Goal: Task Accomplishment & Management: Use online tool/utility

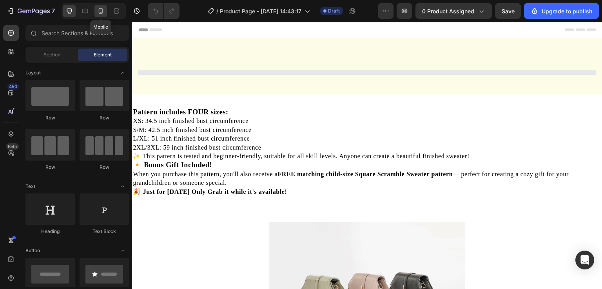
click at [96, 15] on div at bounding box center [100, 11] width 13 height 13
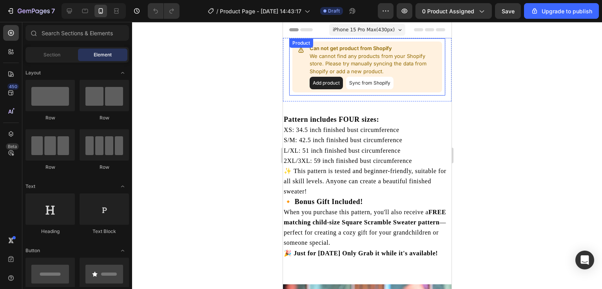
click at [323, 83] on button "Add product" at bounding box center [325, 83] width 33 height 13
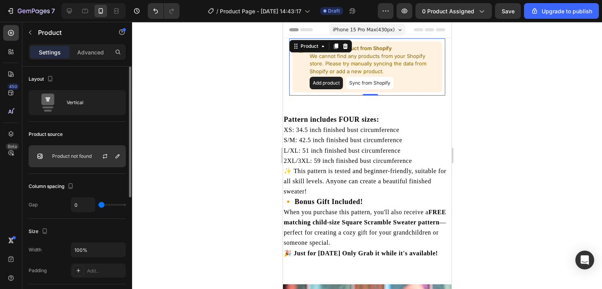
click at [74, 146] on div "Product not found" at bounding box center [77, 156] width 97 height 22
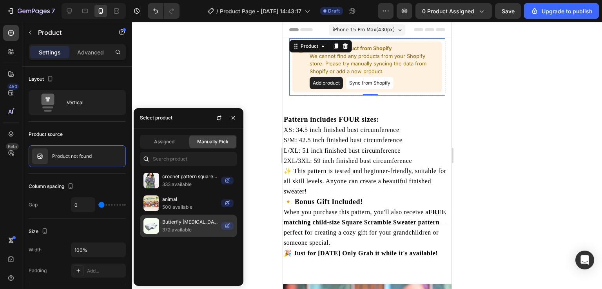
click at [175, 219] on p "Butterfly [MEDICAL_DATA] Neck Pillow with Armrests for Side & Back Sleepers - B…" at bounding box center [190, 222] width 56 height 8
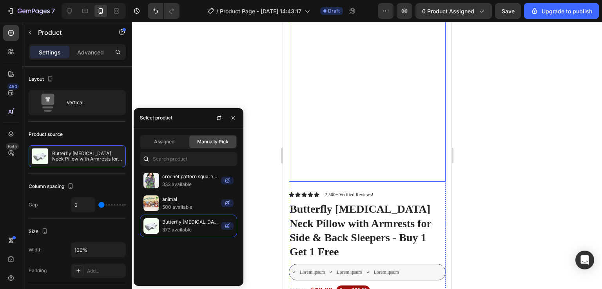
scroll to position [53, 0]
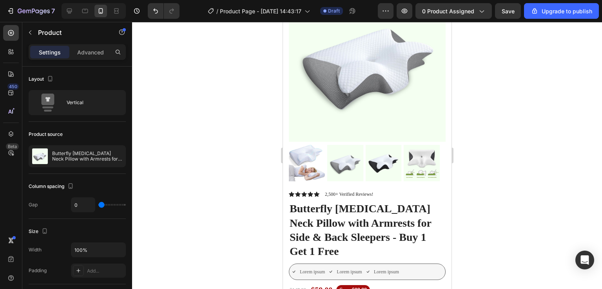
click at [546, 179] on div at bounding box center [367, 155] width 470 height 267
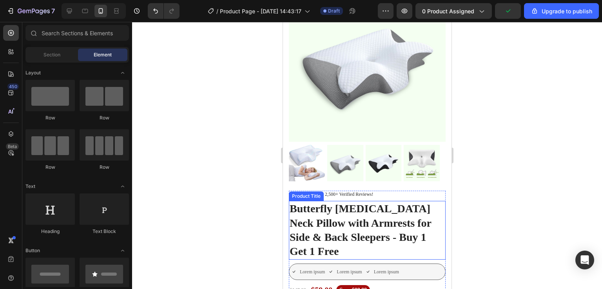
scroll to position [76, 0]
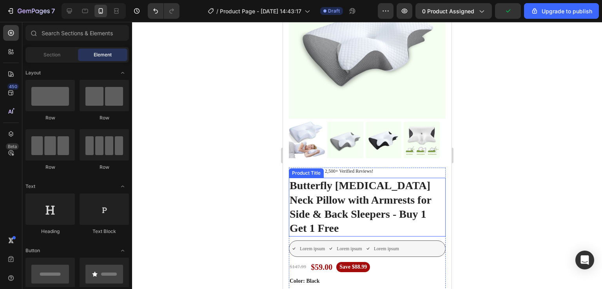
click at [399, 198] on h1 "Butterfly [MEDICAL_DATA] Neck Pillow with Armrests for Side & Back Sleepers - B…" at bounding box center [366, 207] width 157 height 59
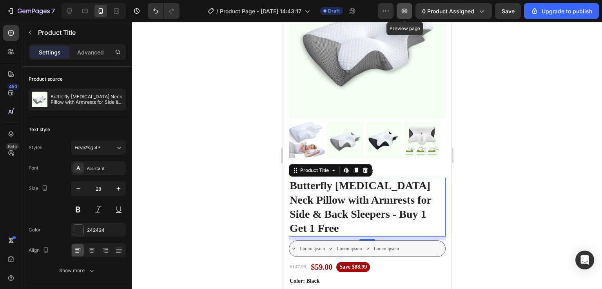
click at [403, 8] on icon "button" at bounding box center [405, 11] width 8 height 8
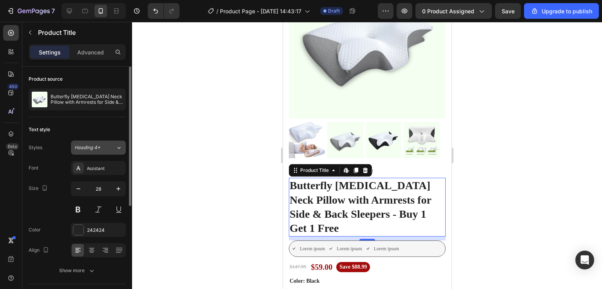
click at [98, 147] on span "Heading 4*" at bounding box center [87, 147] width 26 height 7
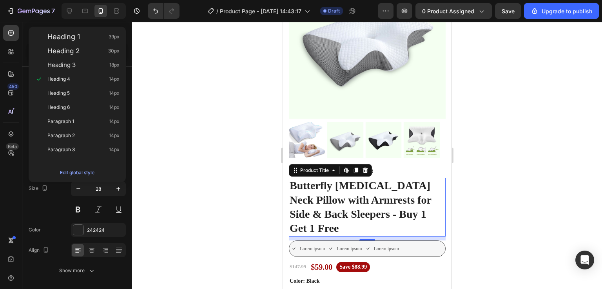
click at [153, 158] on div at bounding box center [367, 155] width 470 height 267
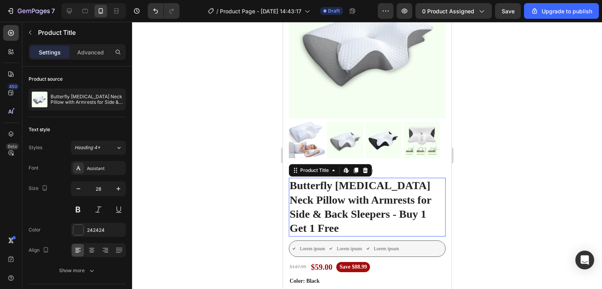
click at [327, 192] on h1 "Butterfly [MEDICAL_DATA] Neck Pillow with Armrests for Side & Back Sleepers - B…" at bounding box center [366, 207] width 157 height 59
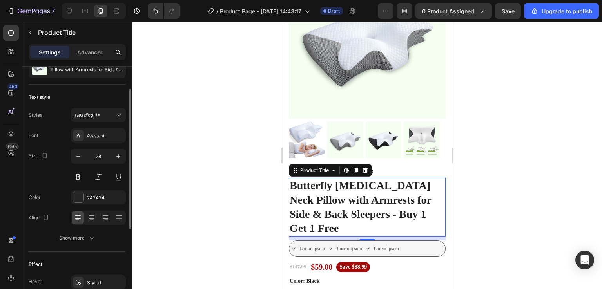
scroll to position [37, 0]
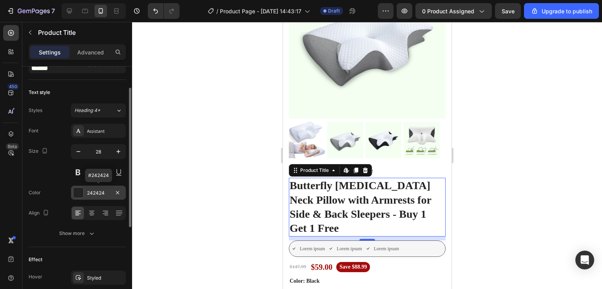
click at [76, 190] on div at bounding box center [78, 193] width 10 height 10
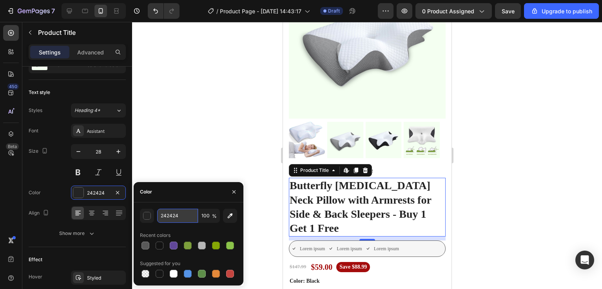
click at [182, 218] on input "242424" at bounding box center [177, 216] width 41 height 14
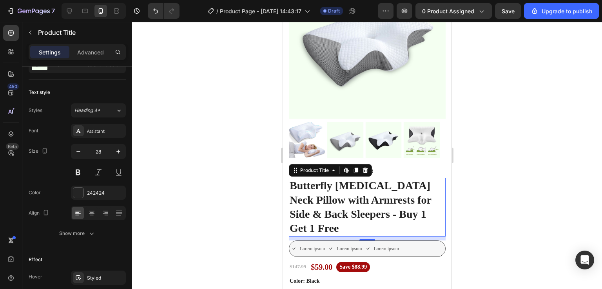
click at [196, 151] on div at bounding box center [367, 155] width 470 height 267
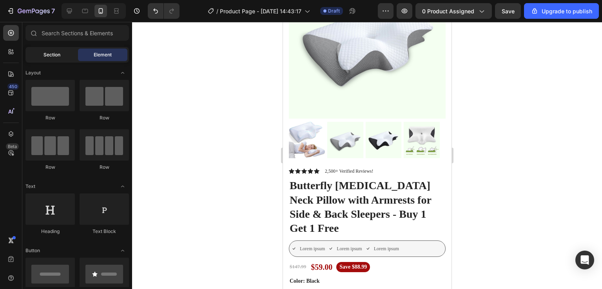
click at [50, 51] on span "Section" at bounding box center [52, 54] width 17 height 7
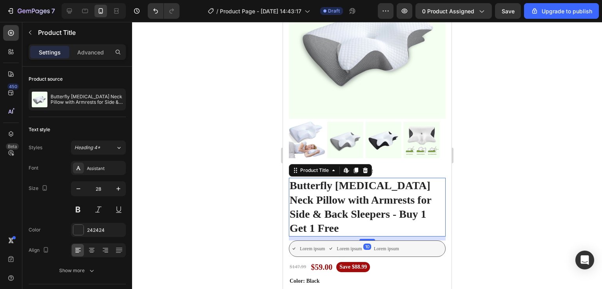
click at [320, 182] on h1 "Butterfly [MEDICAL_DATA] Neck Pillow with Armrests for Side & Back Sleepers - B…" at bounding box center [366, 207] width 157 height 59
click at [338, 128] on img at bounding box center [345, 140] width 36 height 36
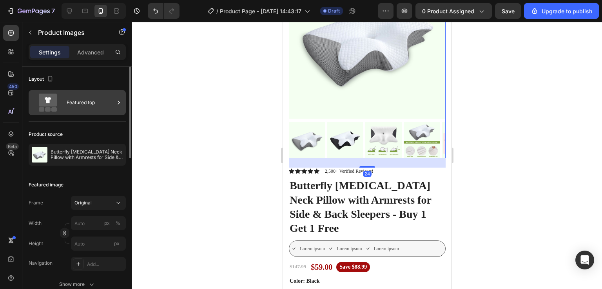
click at [98, 110] on div "Featured top" at bounding box center [91, 103] width 48 height 18
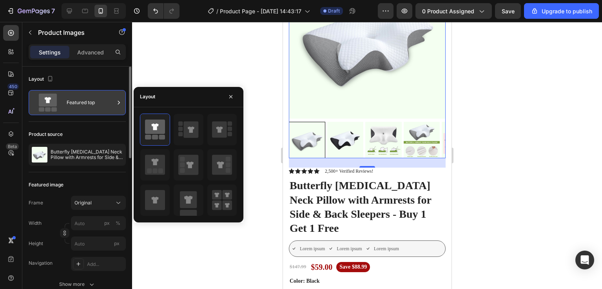
click at [98, 110] on div "Featured top" at bounding box center [91, 103] width 48 height 18
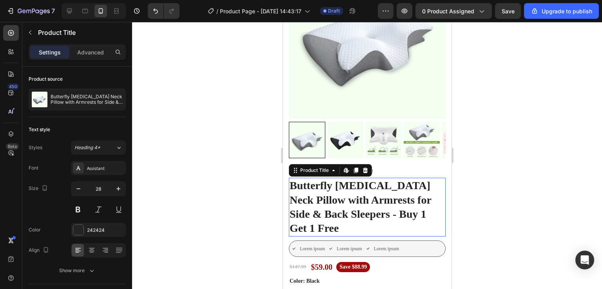
click at [344, 192] on h1 "Butterfly [MEDICAL_DATA] Neck Pillow with Armrests for Side & Back Sleepers - B…" at bounding box center [366, 207] width 157 height 59
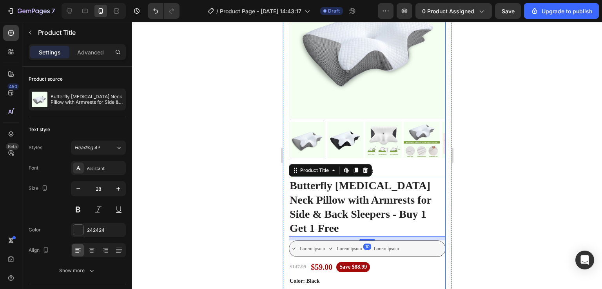
click at [393, 159] on div "Product Images Vero eos At accusamus Et iusto odio Consectetur Adipiscin Accord…" at bounding box center [366, 65] width 157 height 206
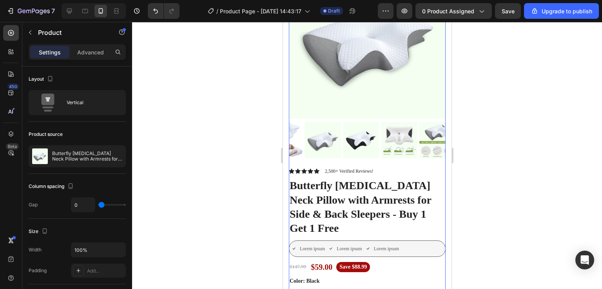
click at [393, 159] on div "Product Images Vero eos At accusamus Et iusto odio Consectetur Adipiscin Accord…" at bounding box center [366, 65] width 157 height 206
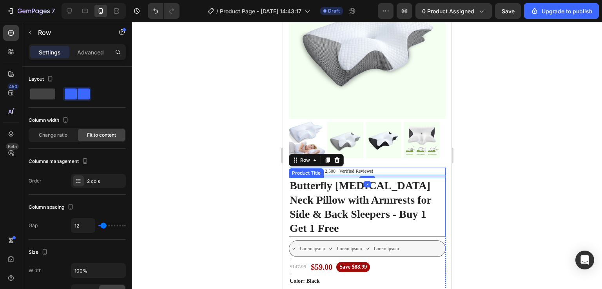
click at [376, 189] on h1 "Butterfly [MEDICAL_DATA] Neck Pillow with Armrests for Side & Back Sleepers - B…" at bounding box center [366, 207] width 157 height 59
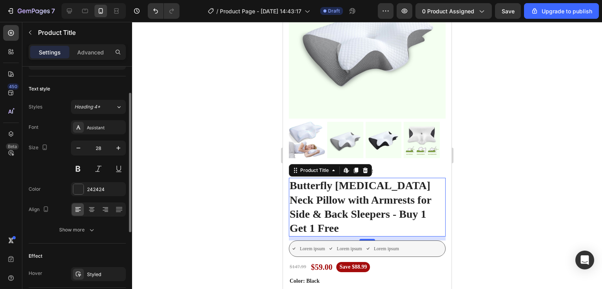
scroll to position [43, 0]
click at [79, 167] on button at bounding box center [78, 167] width 14 height 14
click at [82, 171] on button at bounding box center [78, 167] width 14 height 14
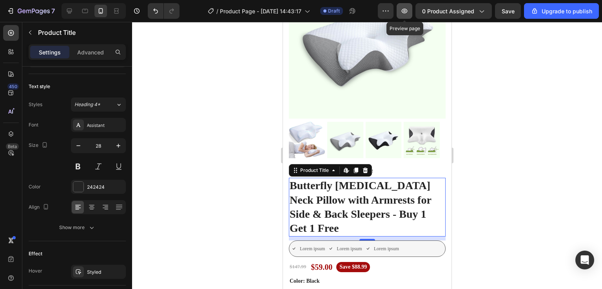
click at [408, 9] on icon "button" at bounding box center [405, 11] width 8 height 8
click at [158, 16] on button "Undo/Redo" at bounding box center [156, 11] width 16 height 16
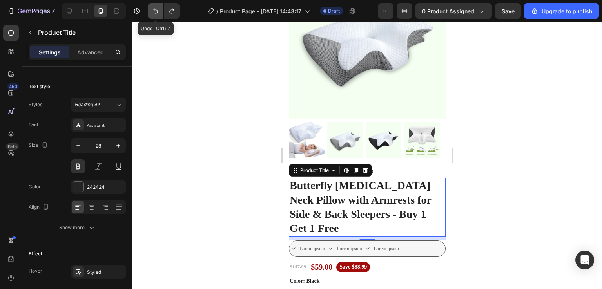
click at [158, 16] on button "Undo/Redo" at bounding box center [156, 11] width 16 height 16
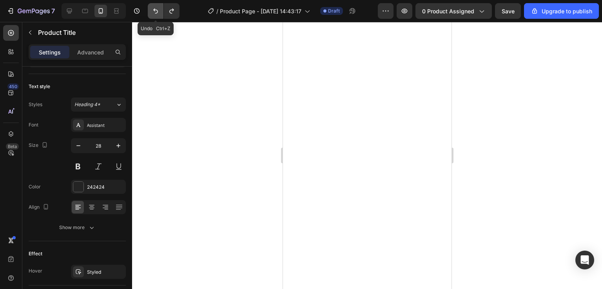
click at [158, 16] on button "Undo/Redo" at bounding box center [156, 11] width 16 height 16
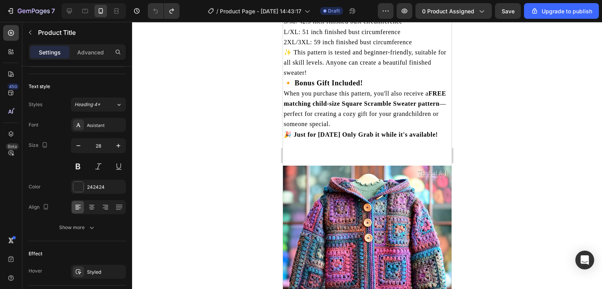
scroll to position [0, 0]
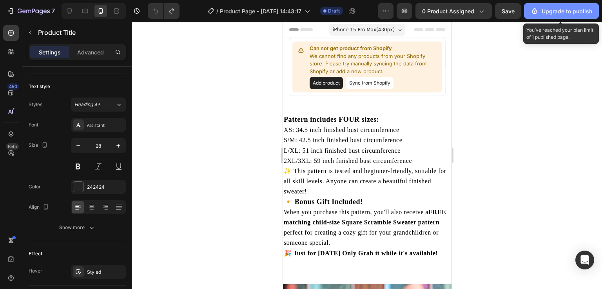
click at [549, 11] on div "Upgrade to publish" at bounding box center [562, 11] width 62 height 8
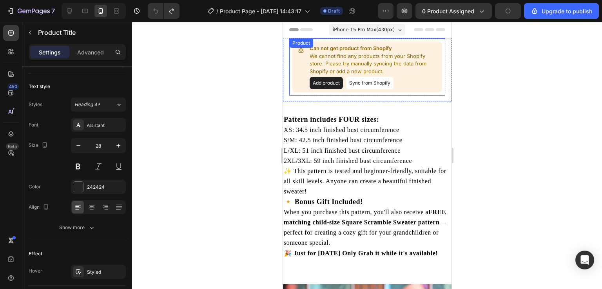
click at [325, 82] on button "Add product" at bounding box center [325, 83] width 33 height 13
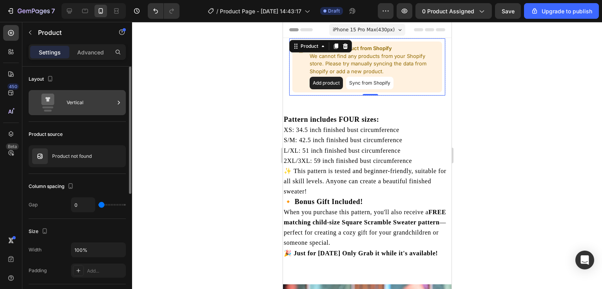
click at [93, 110] on div "Vertical" at bounding box center [91, 103] width 48 height 18
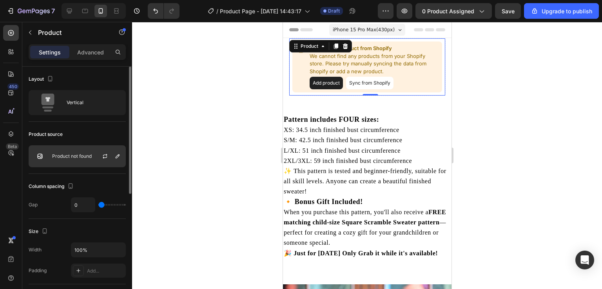
click at [79, 152] on div "Product not found" at bounding box center [77, 156] width 97 height 22
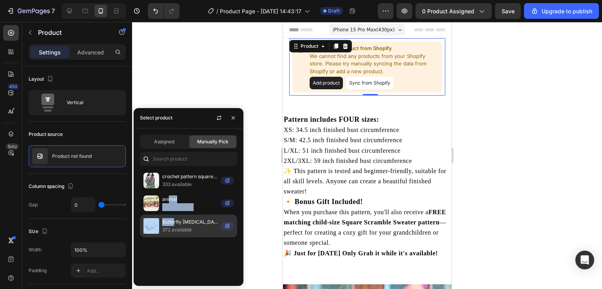
drag, startPoint x: 168, startPoint y: 195, endPoint x: 173, endPoint y: 219, distance: 24.4
click at [173, 219] on div "crochet pattern square scramble sweater 333 available animal 500 available Butt…" at bounding box center [189, 203] width 110 height 68
click at [173, 219] on p "Butterfly [MEDICAL_DATA] Neck Pillow with Armrests for Side & Back Sleepers - B…" at bounding box center [190, 222] width 56 height 8
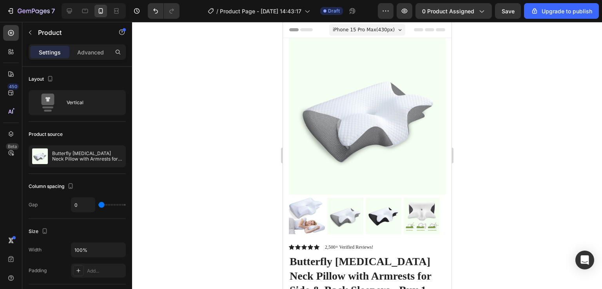
click at [483, 174] on div at bounding box center [367, 155] width 470 height 267
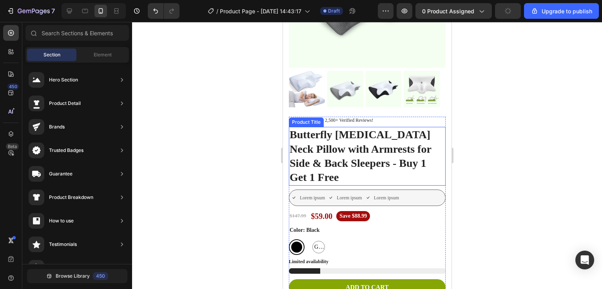
scroll to position [128, 0]
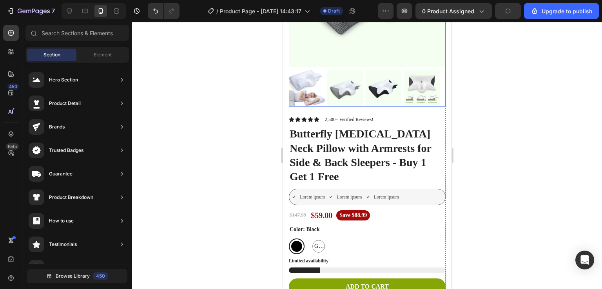
click at [348, 71] on img at bounding box center [345, 88] width 36 height 36
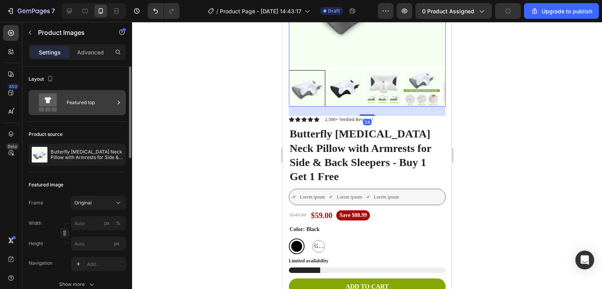
click at [88, 103] on div "Featured top" at bounding box center [91, 103] width 48 height 18
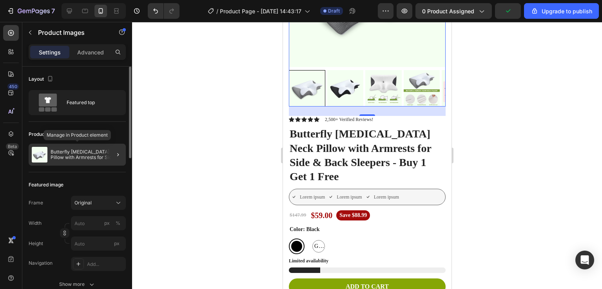
click at [85, 150] on p "Butterfly [MEDICAL_DATA] Neck Pillow with Armrests for Side & Back Sleepers - B…" at bounding box center [87, 154] width 72 height 11
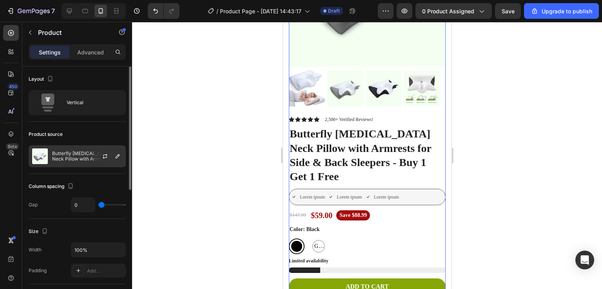
click at [96, 158] on div at bounding box center [108, 156] width 34 height 21
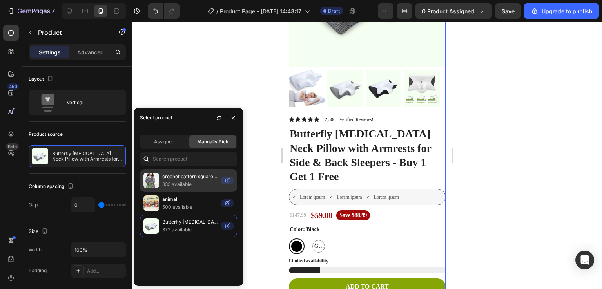
click at [172, 183] on p "333 available" at bounding box center [190, 185] width 56 height 8
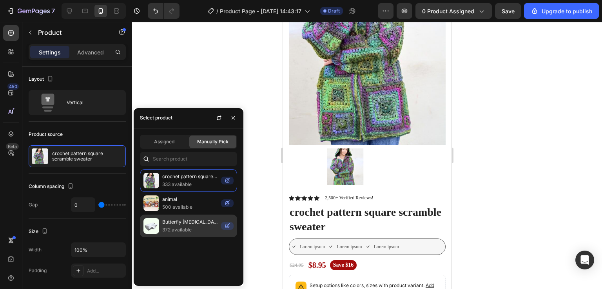
click at [171, 226] on p "372 available" at bounding box center [190, 230] width 56 height 8
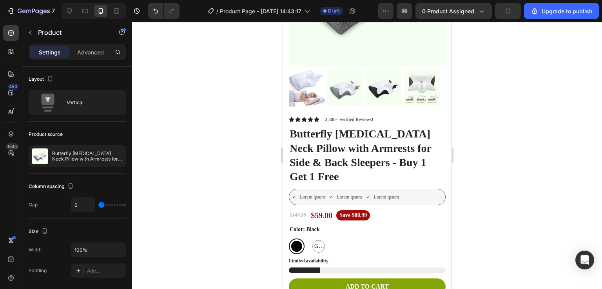
click at [225, 84] on div at bounding box center [367, 155] width 470 height 267
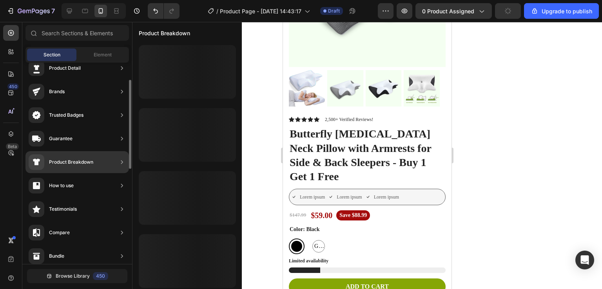
scroll to position [36, 0]
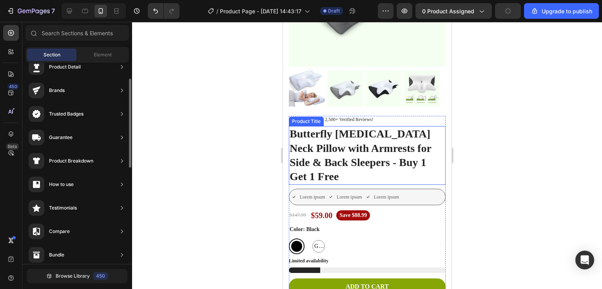
click at [344, 137] on h1 "Butterfly [MEDICAL_DATA] Neck Pillow with Armrests for Side & Back Sleepers - B…" at bounding box center [366, 155] width 157 height 59
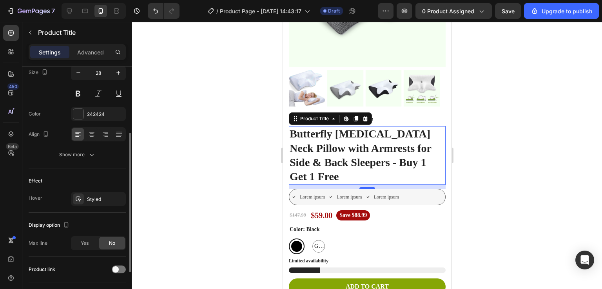
scroll to position [117, 0]
click at [79, 93] on button at bounding box center [78, 93] width 14 height 14
